Goal: Navigation & Orientation: Find specific page/section

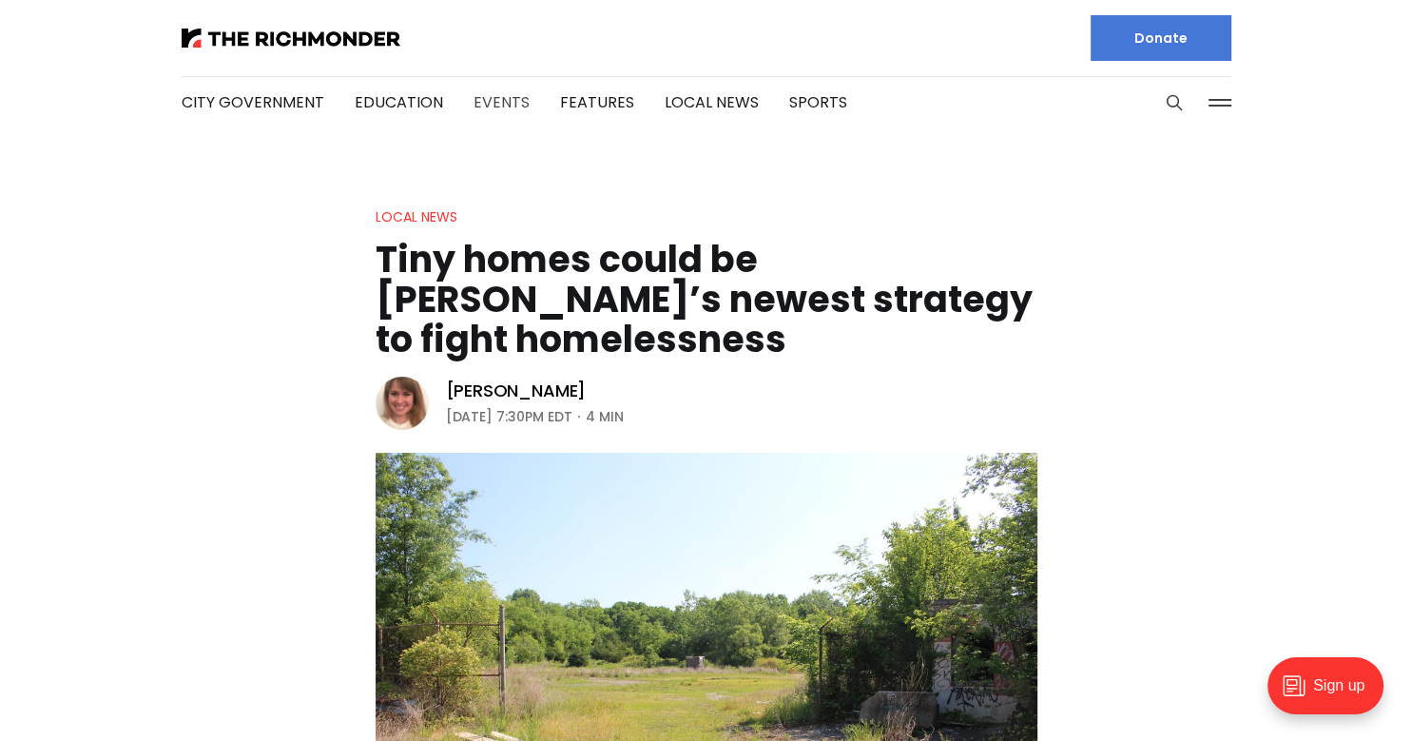
click at [496, 109] on link "Events" at bounding box center [502, 102] width 56 height 22
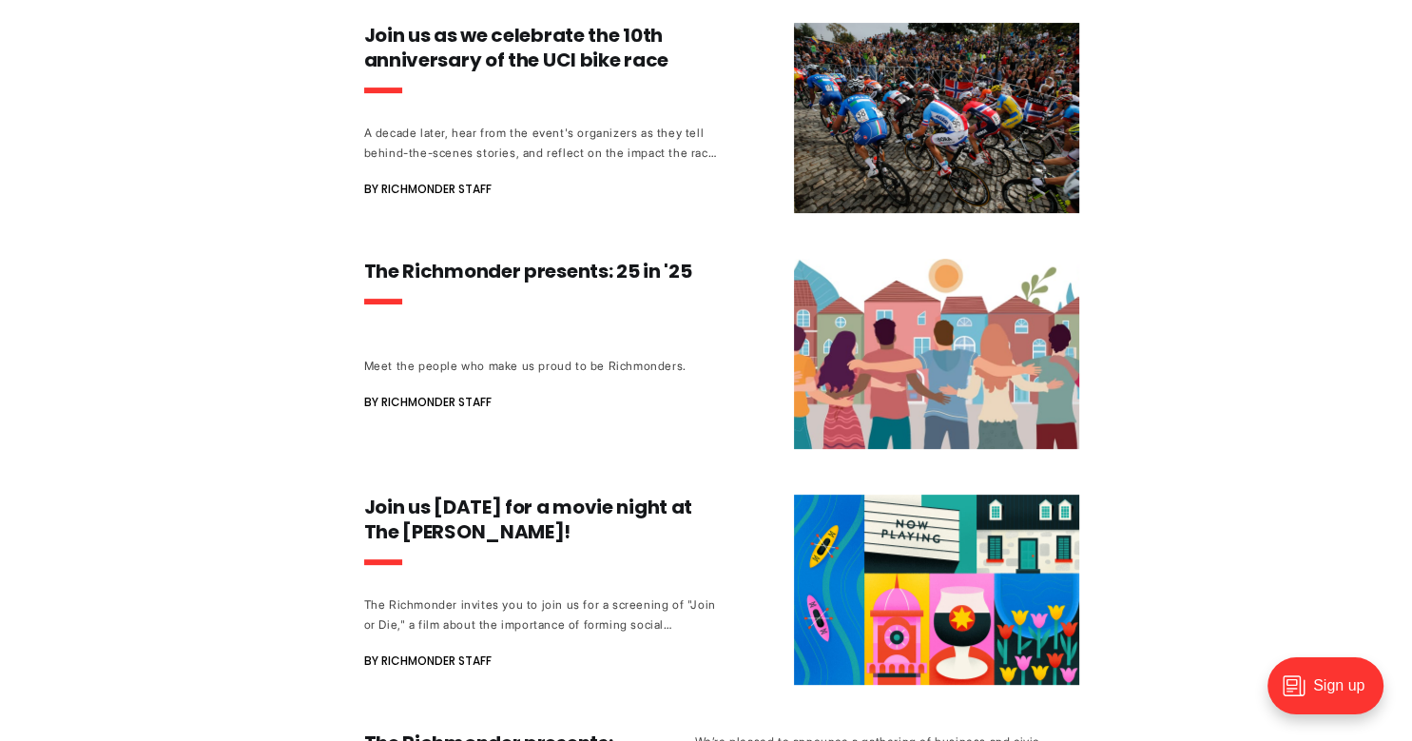
scroll to position [535, 0]
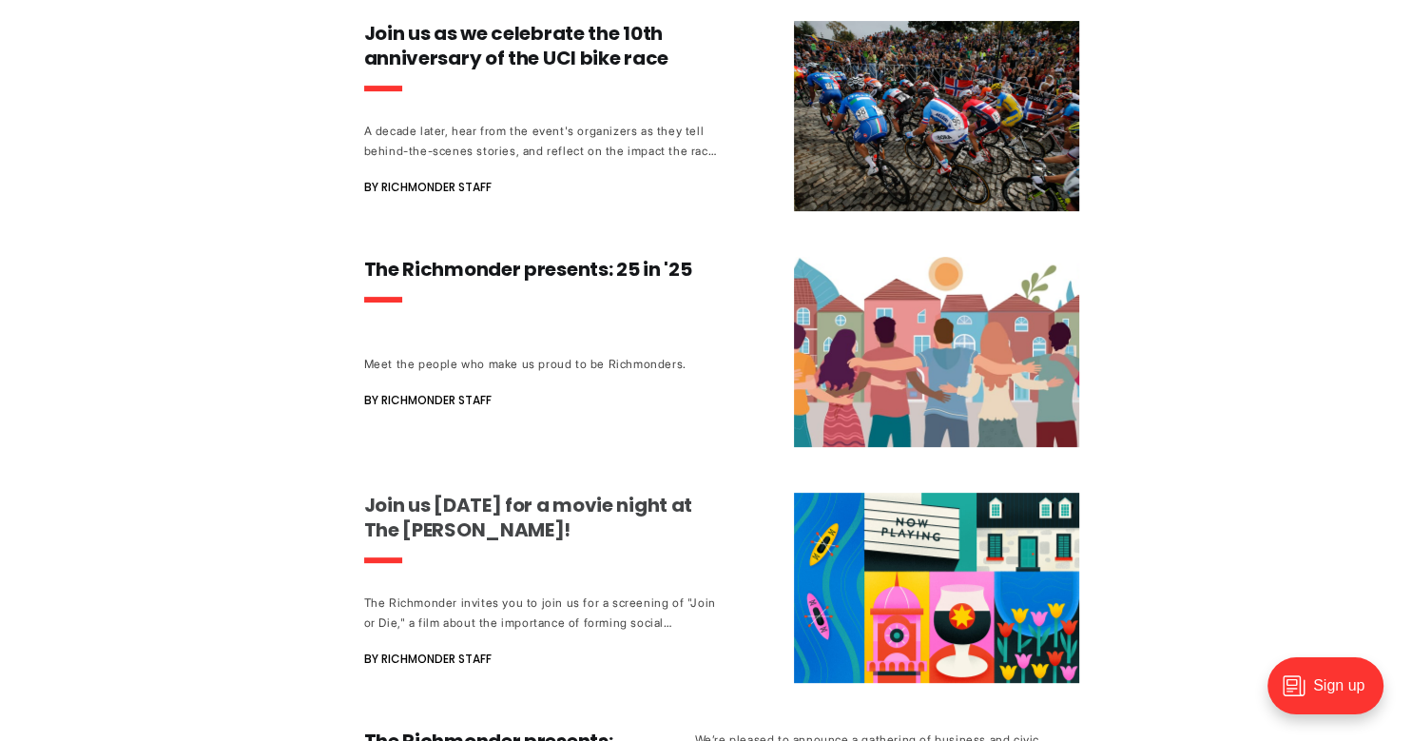
click at [668, 504] on h3 "Join us Monday for a movie night at The Byrd!" at bounding box center [541, 517] width 354 height 49
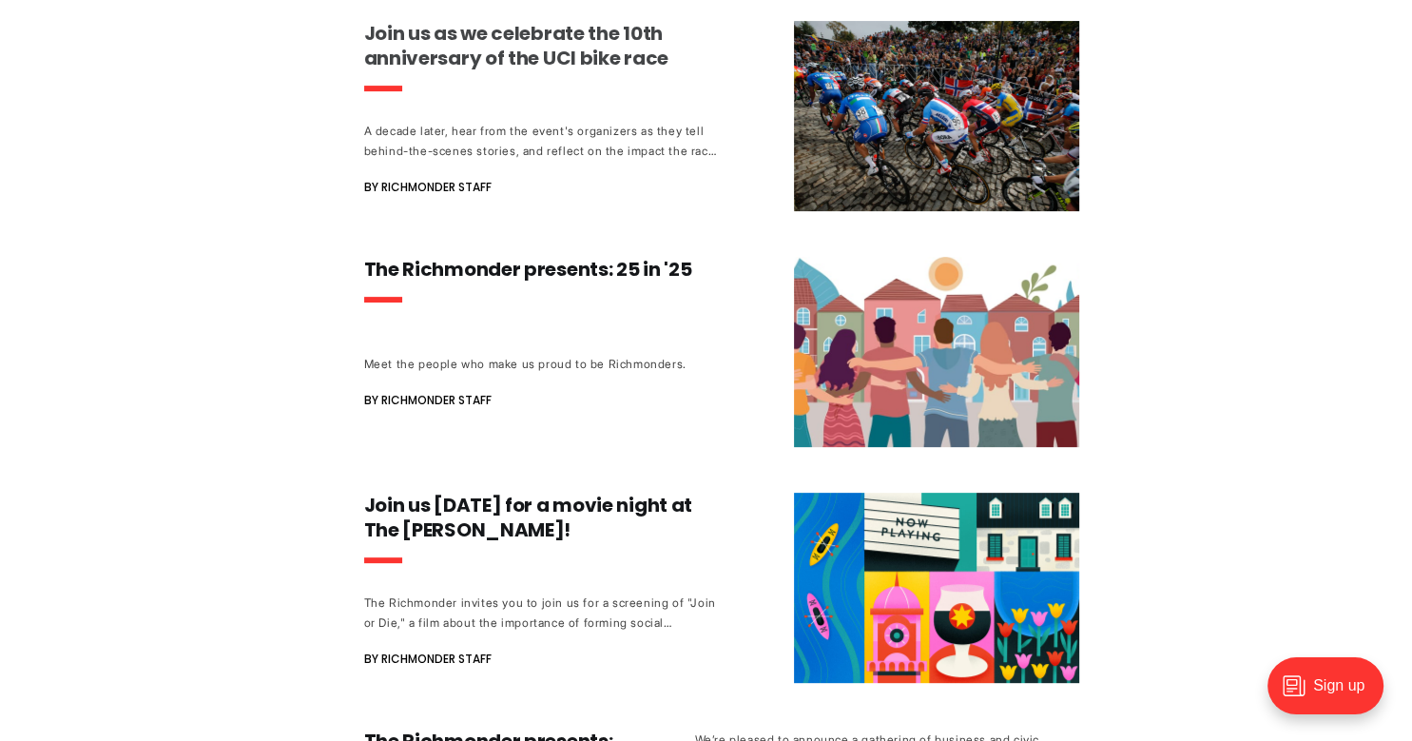
click at [603, 38] on h3 "Join us as we celebrate the 10th anniversary of the UCI bike race" at bounding box center [541, 45] width 354 height 49
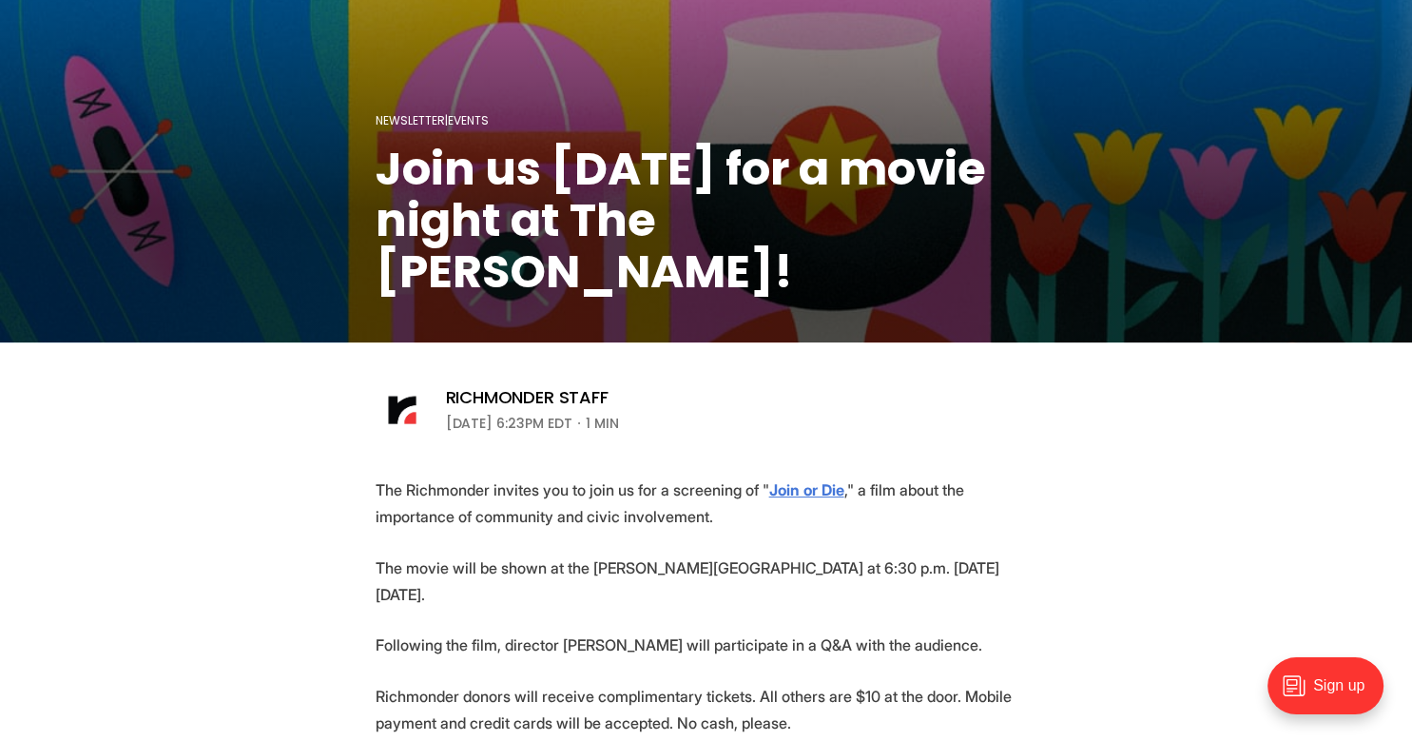
scroll to position [334, 0]
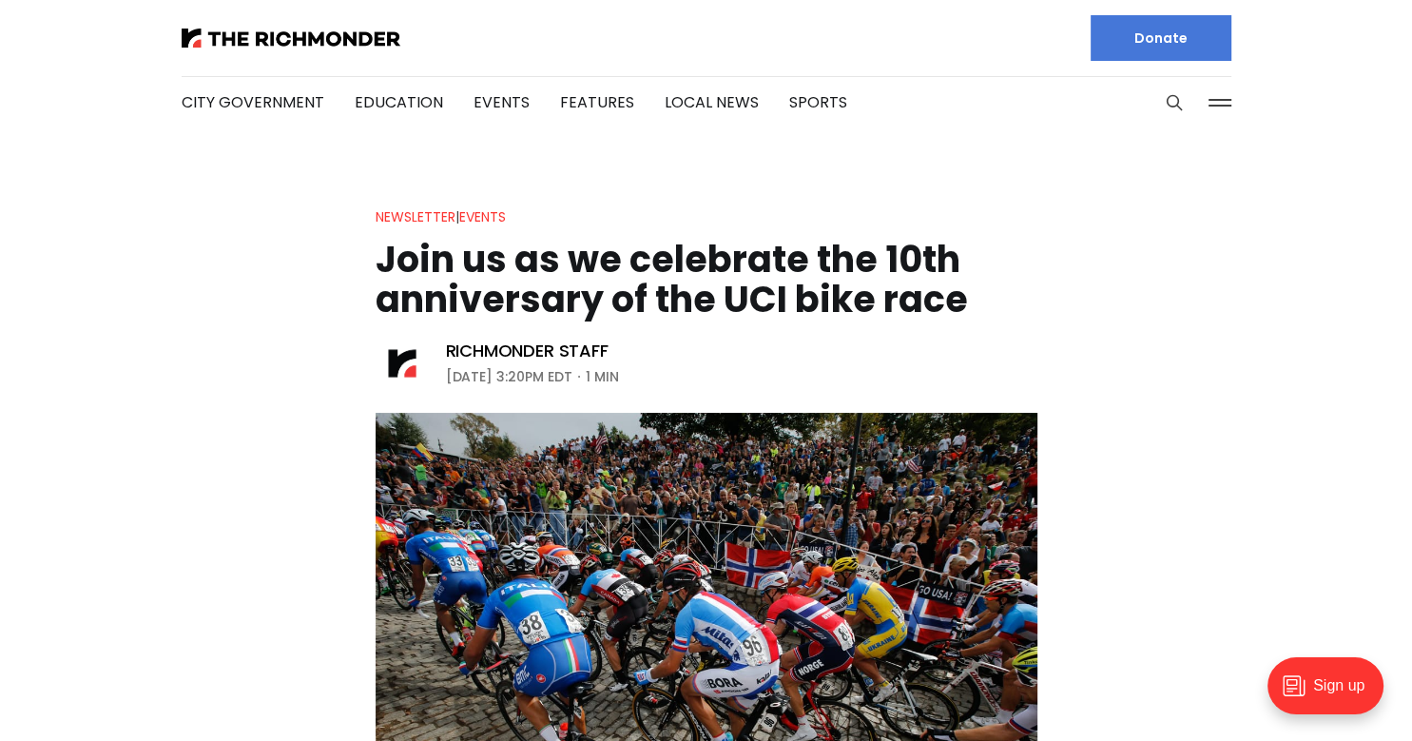
click at [1212, 103] on button at bounding box center [1220, 102] width 29 height 29
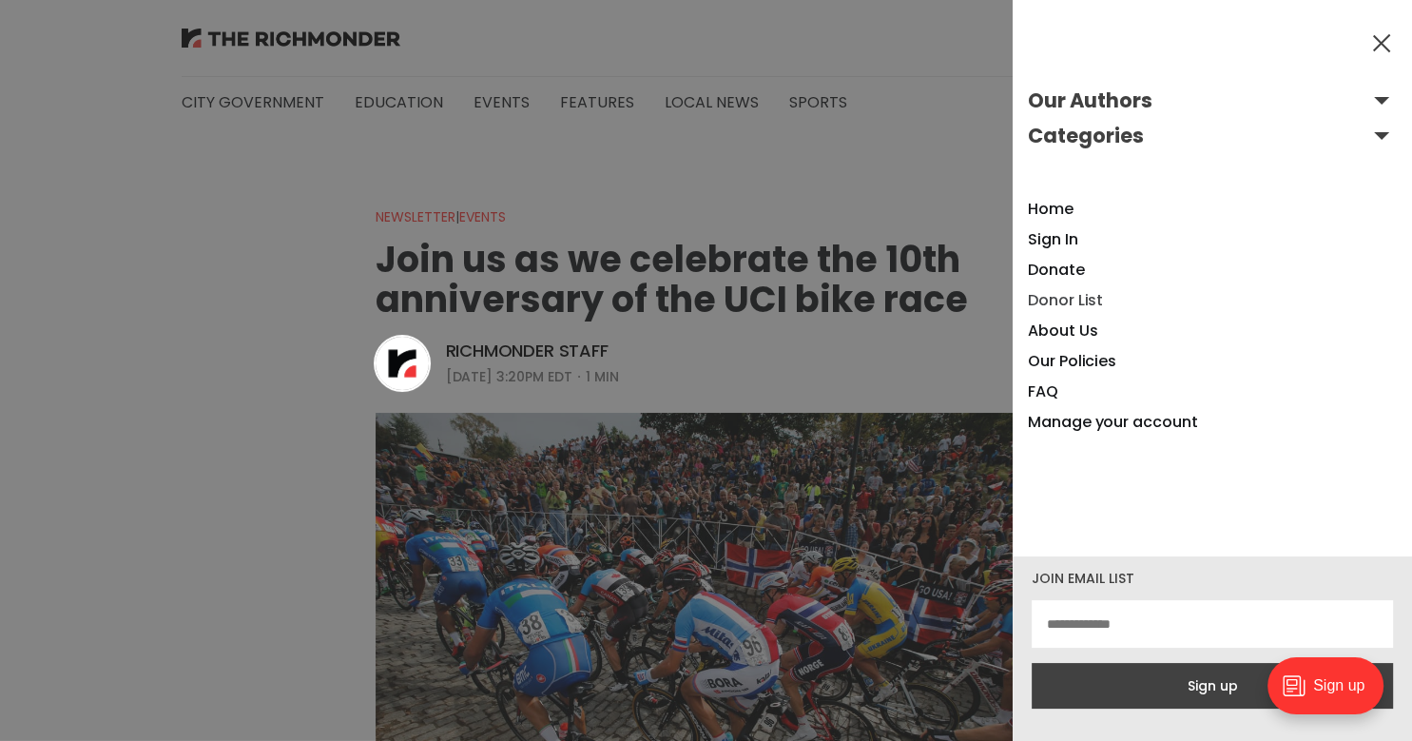
click at [1081, 304] on link "Donor List" at bounding box center [1065, 300] width 75 height 22
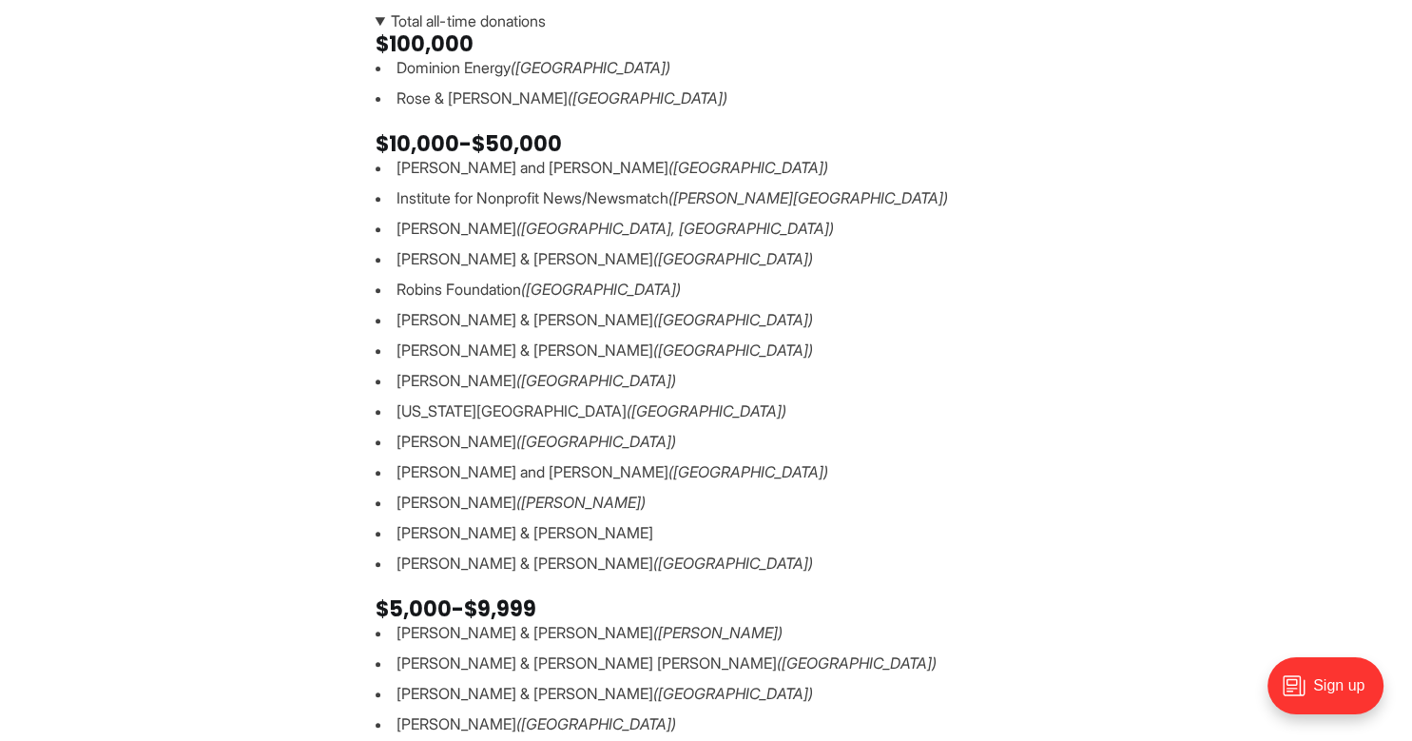
scroll to position [719, 0]
